Goal: Find specific page/section: Find specific page/section

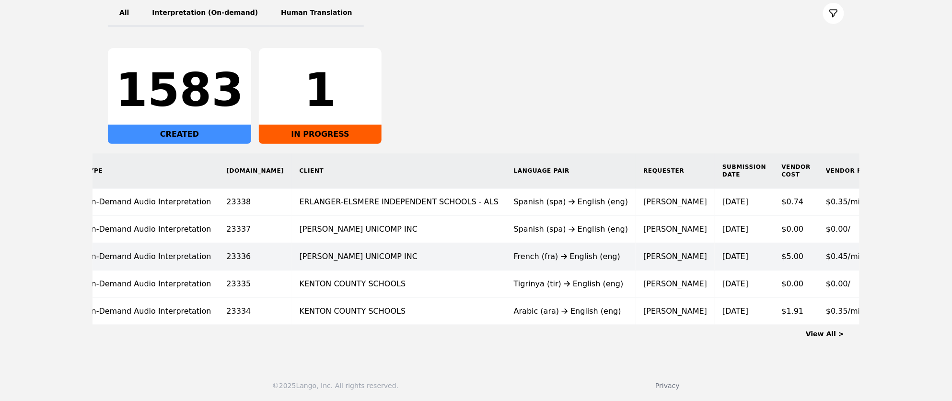
scroll to position [0, 80]
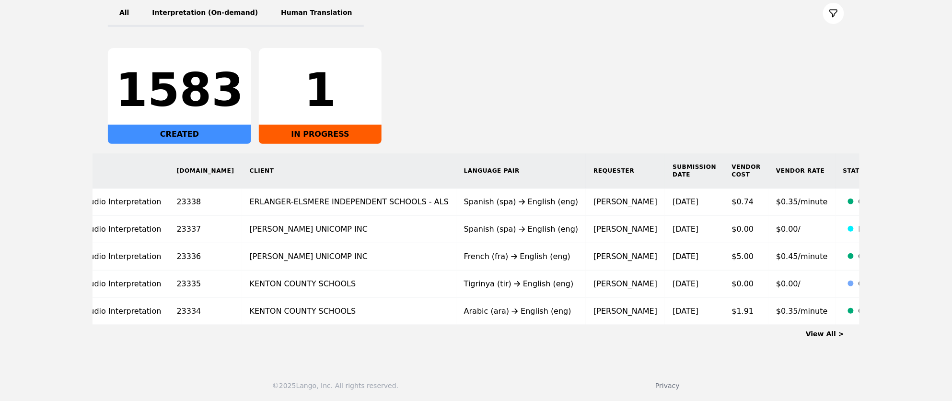
click at [827, 330] on link "View All >" at bounding box center [825, 334] width 38 height 8
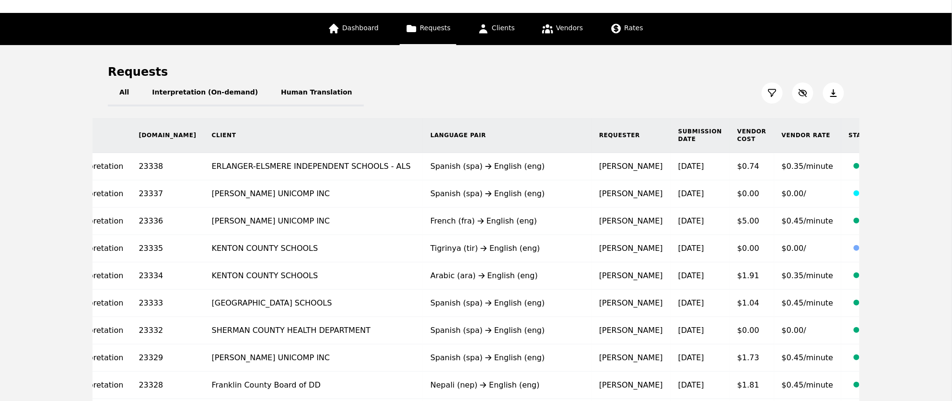
scroll to position [46, 0]
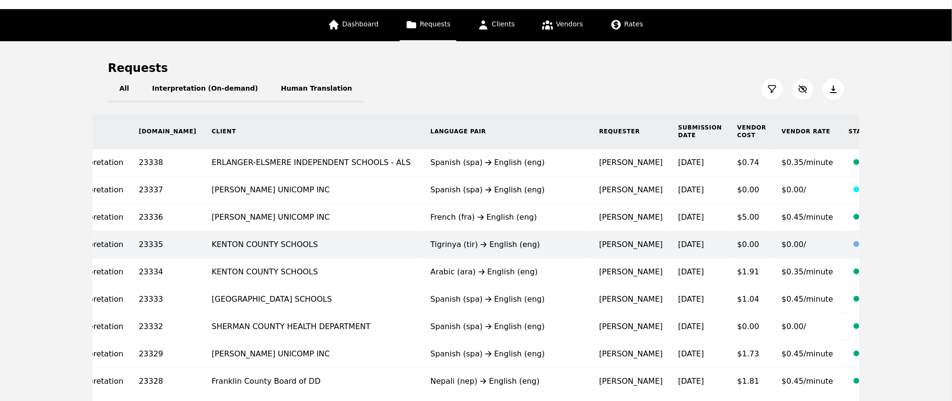
click at [262, 244] on td "KENTON COUNTY SCHOOLS" at bounding box center [313, 244] width 219 height 27
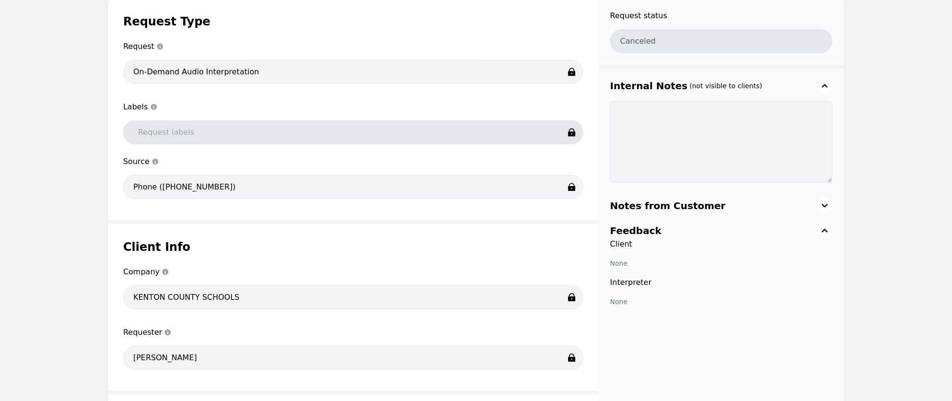
scroll to position [147, 0]
click at [117, 285] on div "Client Info Company Company KENTON COUNTY SCHOOLS Requester Requester [PERSON_N…" at bounding box center [353, 305] width 491 height 167
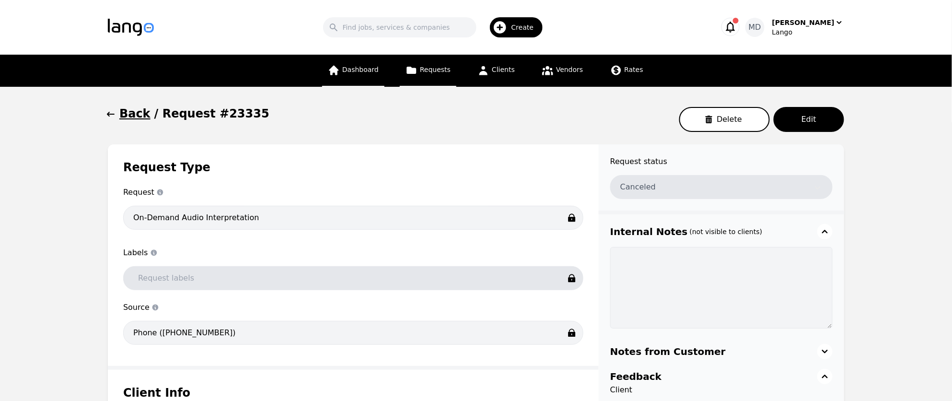
click at [376, 73] on span "Dashboard" at bounding box center [360, 70] width 36 height 8
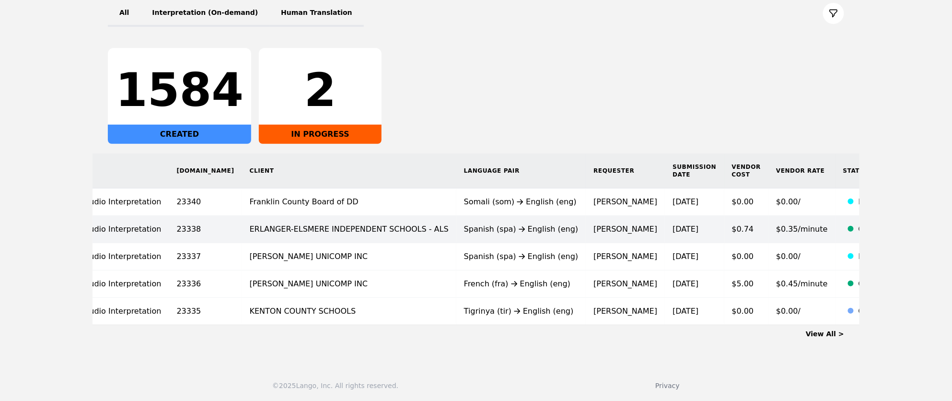
scroll to position [121, 0]
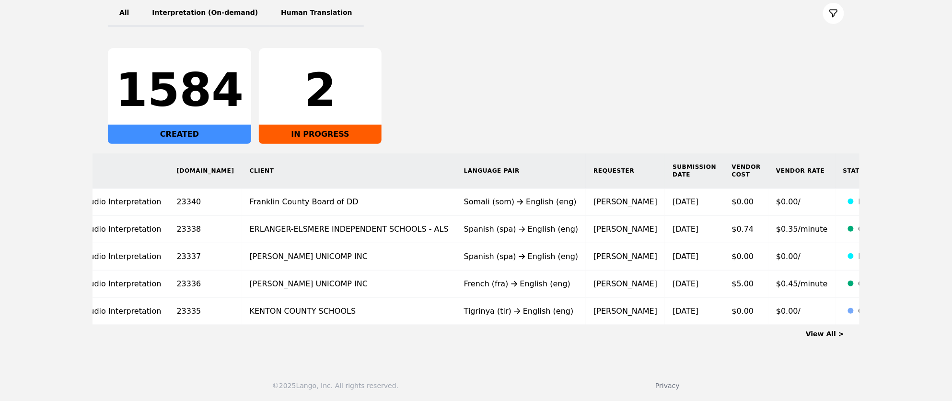
click at [825, 334] on link "View All >" at bounding box center [825, 334] width 38 height 8
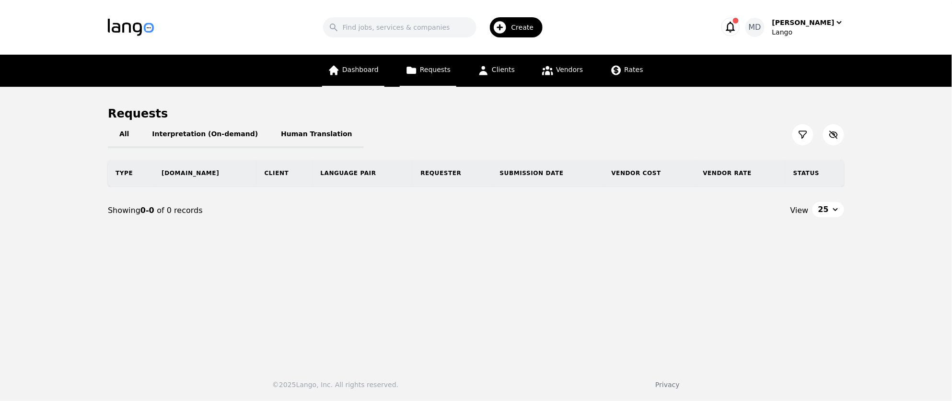
click at [347, 77] on link "Dashboard" at bounding box center [353, 71] width 62 height 32
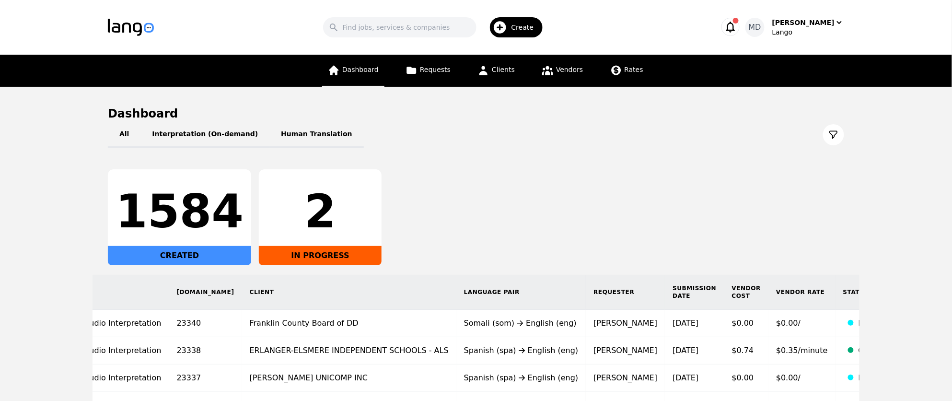
click at [347, 66] on span "Dashboard" at bounding box center [360, 70] width 36 height 8
